Goal: Task Accomplishment & Management: Manage account settings

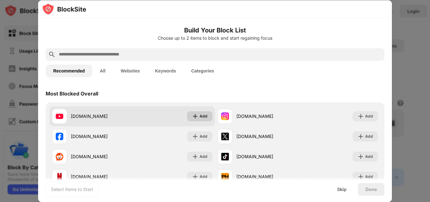
click at [192, 116] on img at bounding box center [195, 116] width 6 height 6
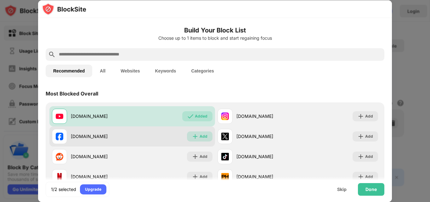
click at [200, 134] on div "Add" at bounding box center [204, 136] width 8 height 6
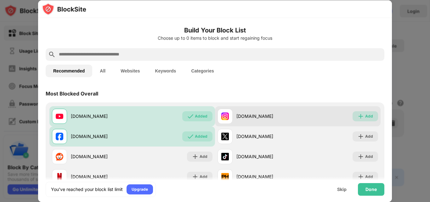
click at [360, 117] on div "Add" at bounding box center [366, 116] width 26 height 10
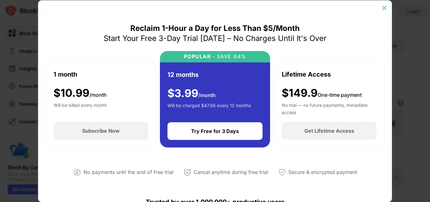
click at [384, 7] on img at bounding box center [384, 8] width 6 height 6
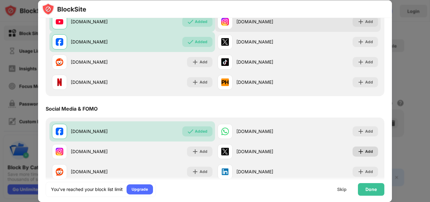
scroll to position [63, 0]
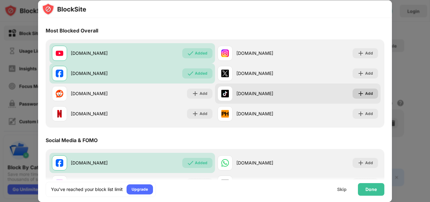
click at [365, 96] on div "Add" at bounding box center [369, 93] width 8 height 6
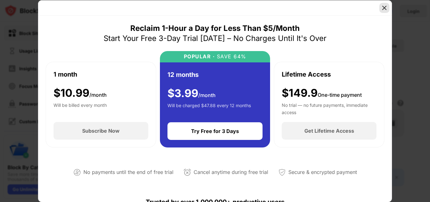
click at [382, 10] on img at bounding box center [384, 8] width 6 height 6
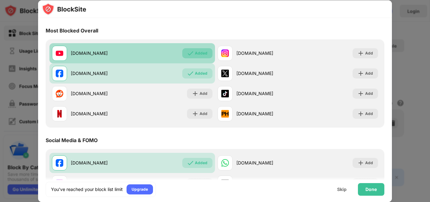
click at [202, 49] on div "Added" at bounding box center [197, 53] width 30 height 10
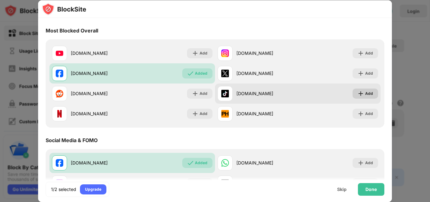
click at [365, 95] on div "Add" at bounding box center [369, 93] width 8 height 6
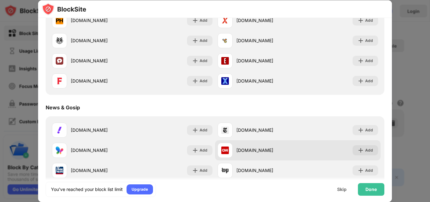
scroll to position [346, 0]
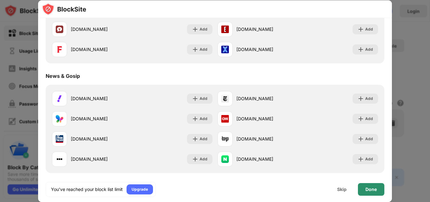
click at [373, 190] on div "Done" at bounding box center [371, 189] width 11 height 5
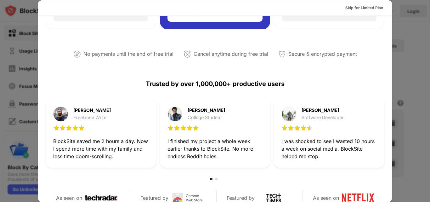
scroll to position [0, 0]
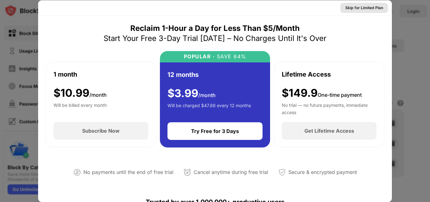
click at [353, 9] on div "Skip for Limited Plan" at bounding box center [364, 8] width 38 height 6
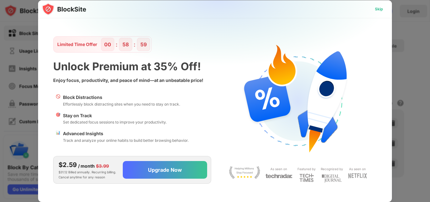
click at [380, 9] on div "Skip" at bounding box center [379, 9] width 8 height 6
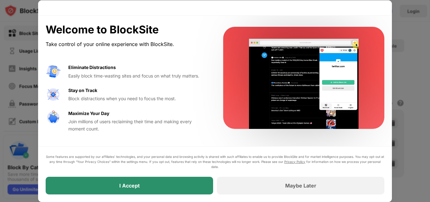
click at [173, 188] on div "I Accept" at bounding box center [130, 186] width 168 height 18
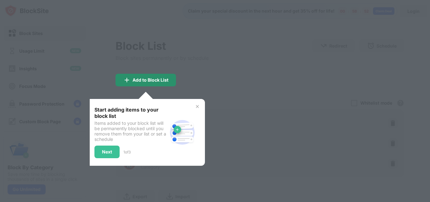
click at [159, 83] on div "Add to Block List" at bounding box center [146, 80] width 60 height 13
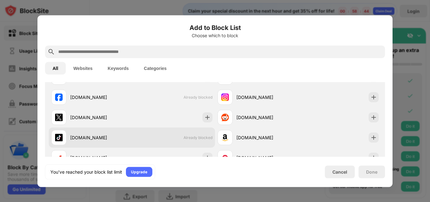
scroll to position [220, 0]
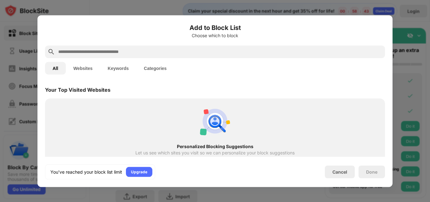
click at [372, 172] on div "Done" at bounding box center [371, 171] width 11 height 5
click at [335, 172] on div "Cancel" at bounding box center [340, 171] width 15 height 5
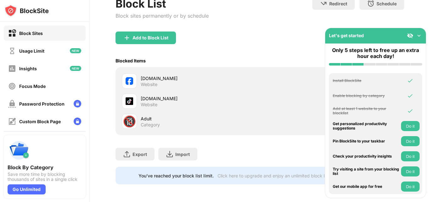
scroll to position [0, 0]
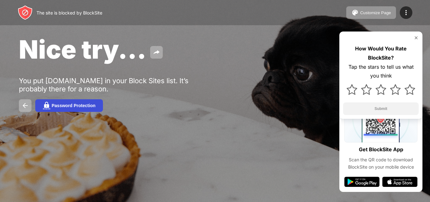
click at [60, 107] on div "Password Protection" at bounding box center [74, 105] width 44 height 5
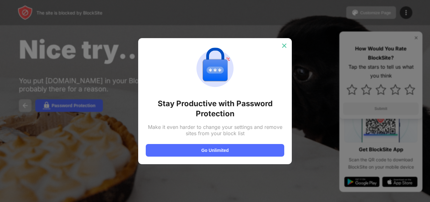
click at [286, 45] on img at bounding box center [284, 46] width 6 height 6
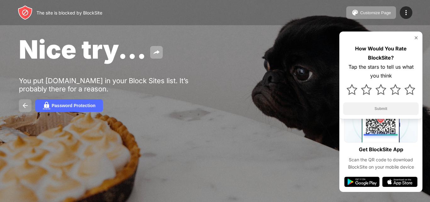
click at [25, 100] on button at bounding box center [25, 105] width 13 height 13
